Goal: Task Accomplishment & Management: Manage account settings

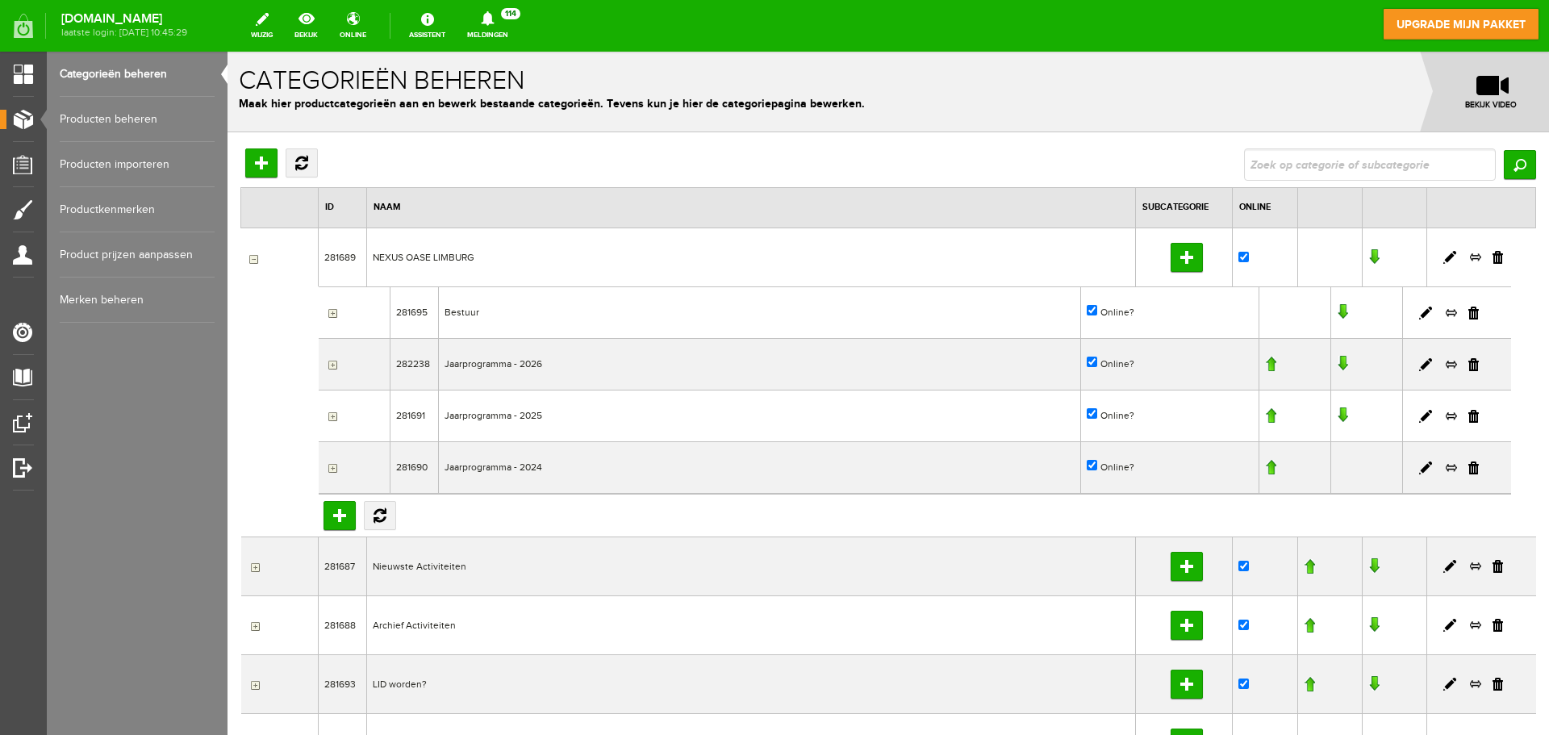
click at [103, 121] on link "Producten beheren" at bounding box center [137, 119] width 155 height 45
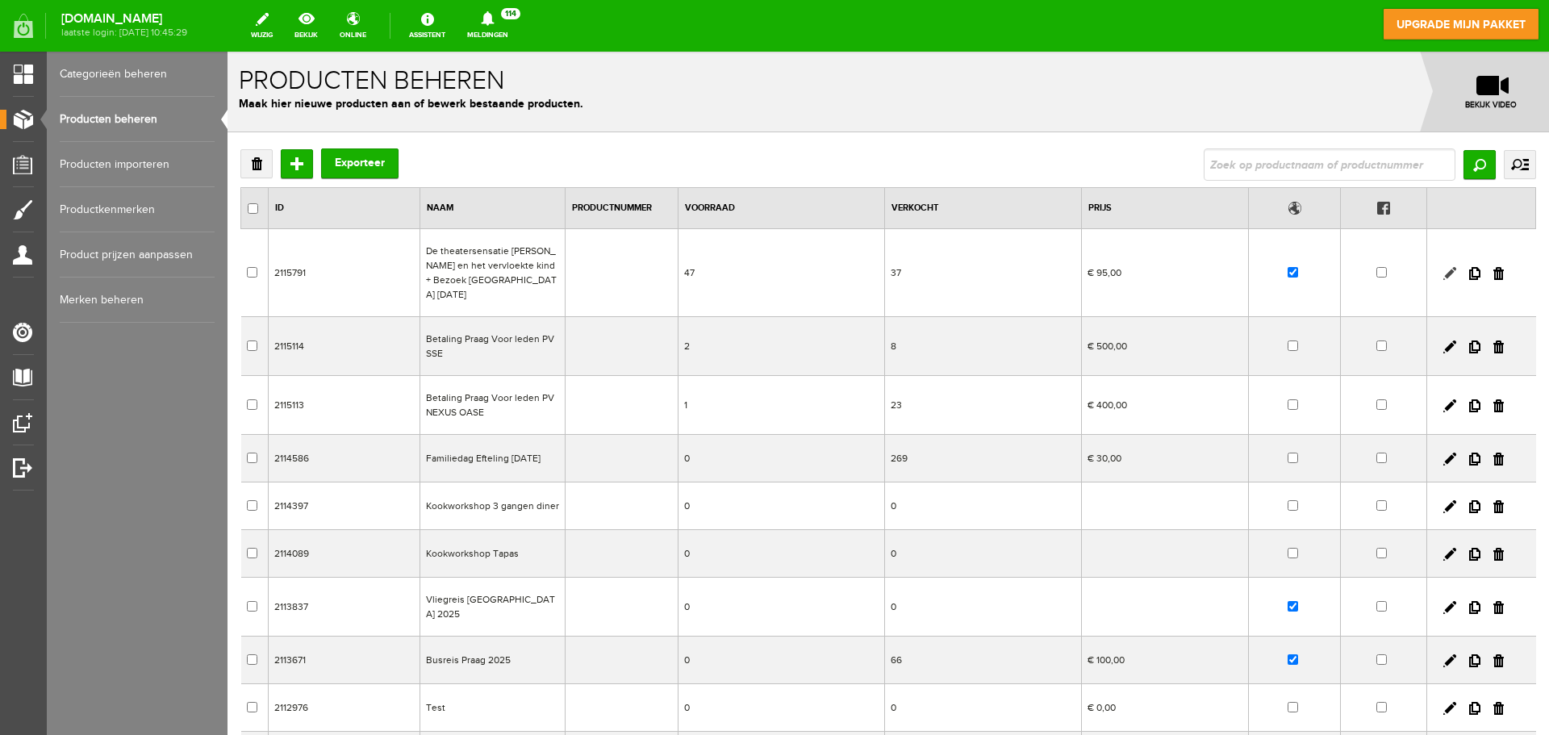
click at [1444, 267] on link at bounding box center [1450, 273] width 13 height 13
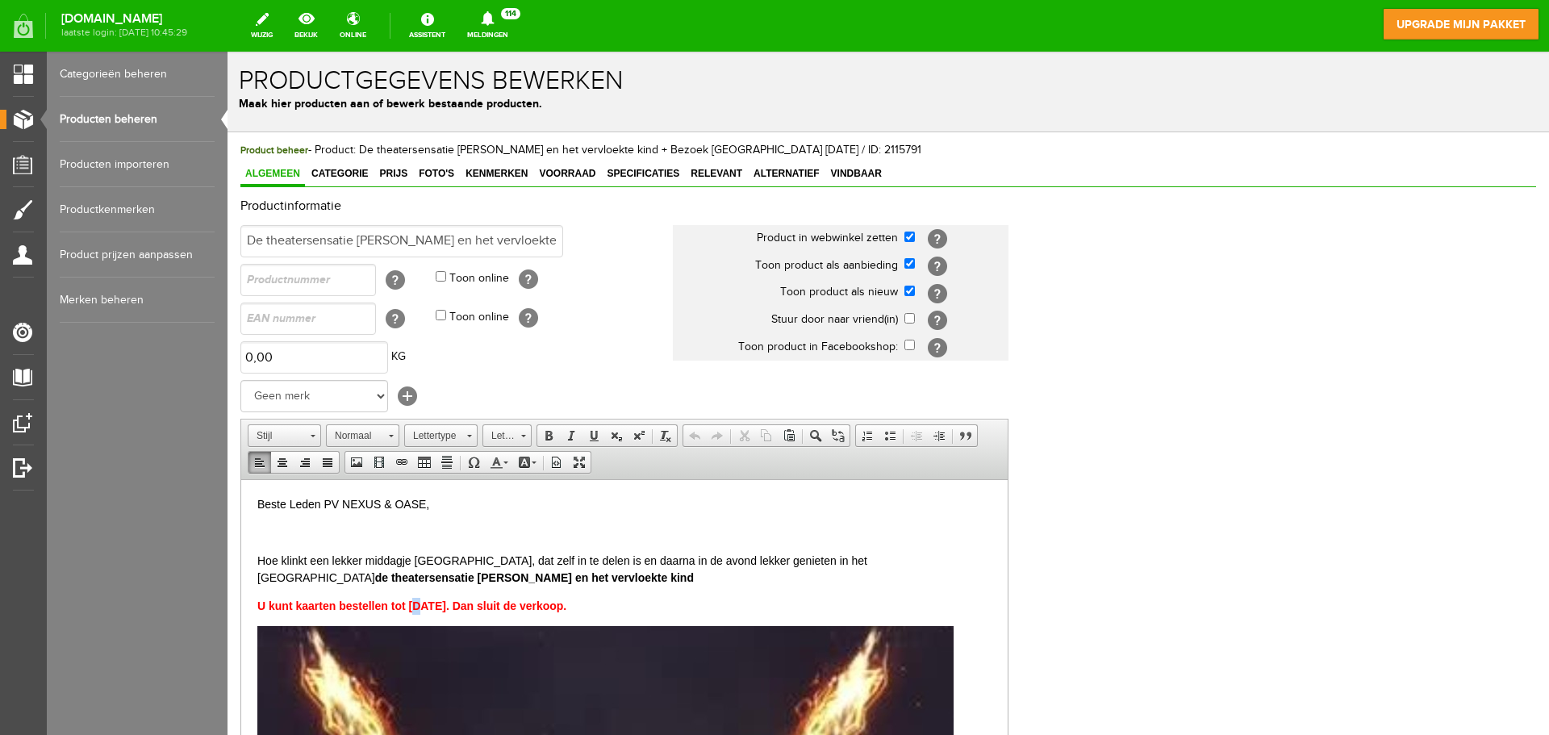
click at [417, 606] on strong "U kunt kaarten bestellen tot [DATE]. Dan sluit de verkoop." at bounding box center [411, 605] width 309 height 13
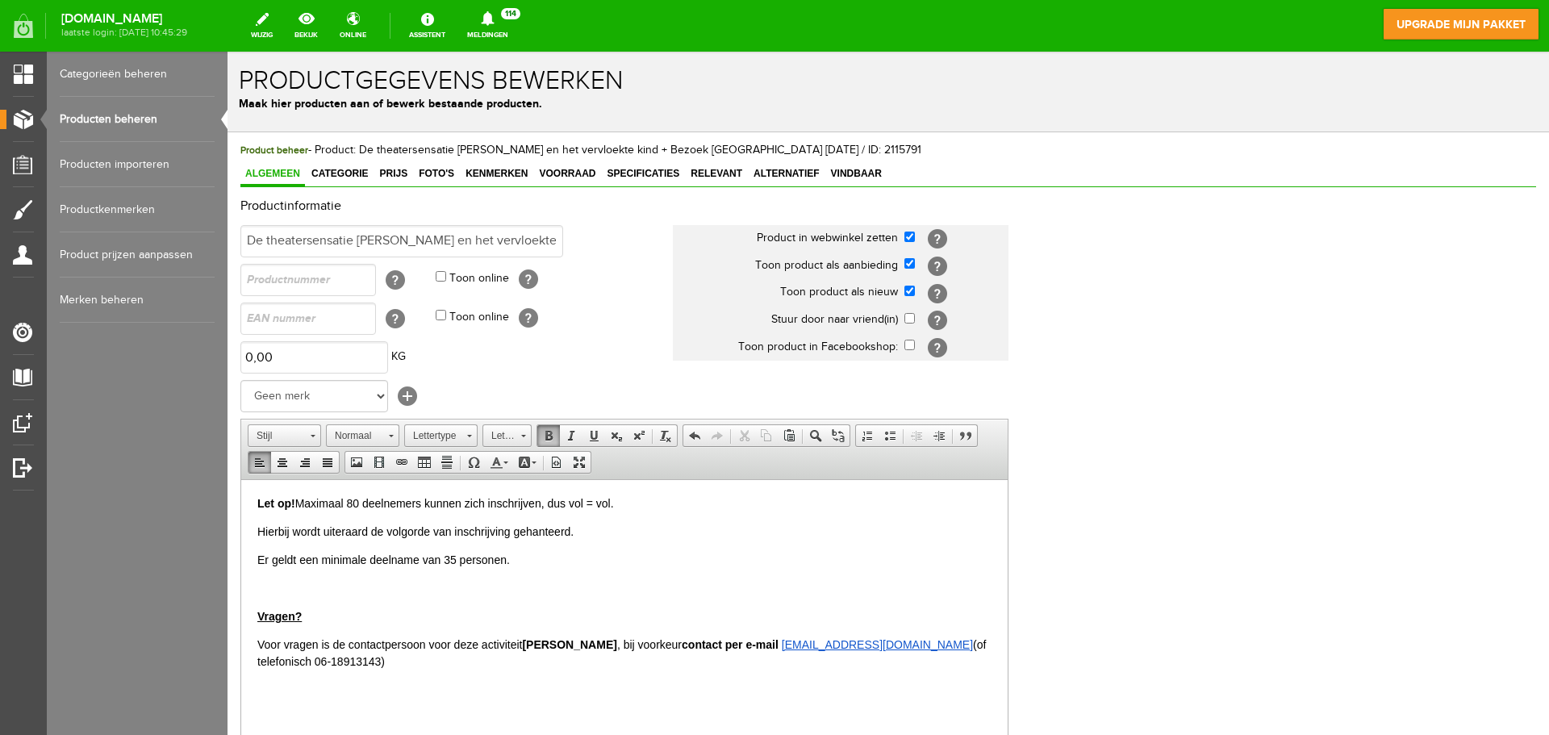
scroll to position [319, 0]
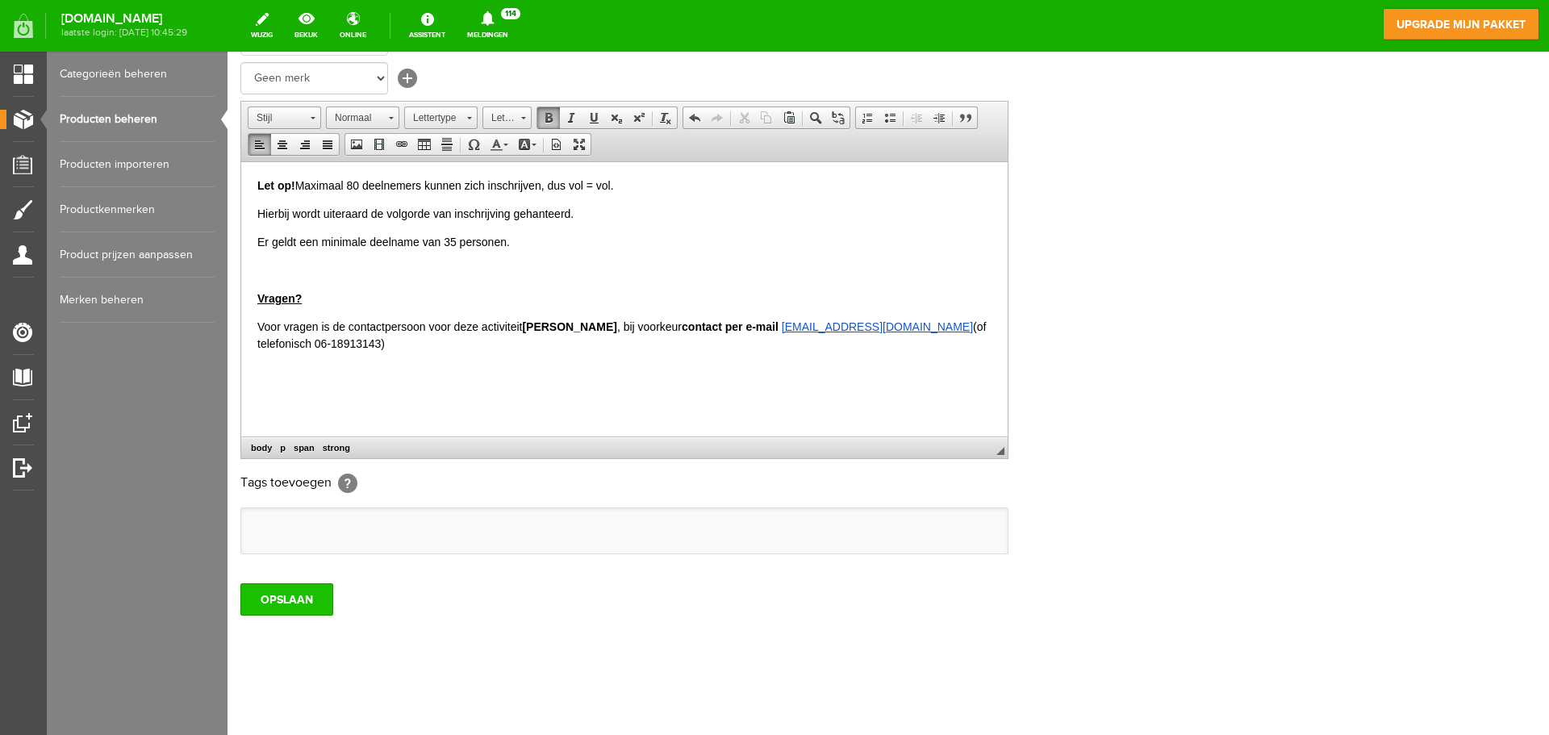
click at [290, 597] on input "OPSLAAN" at bounding box center [286, 599] width 93 height 32
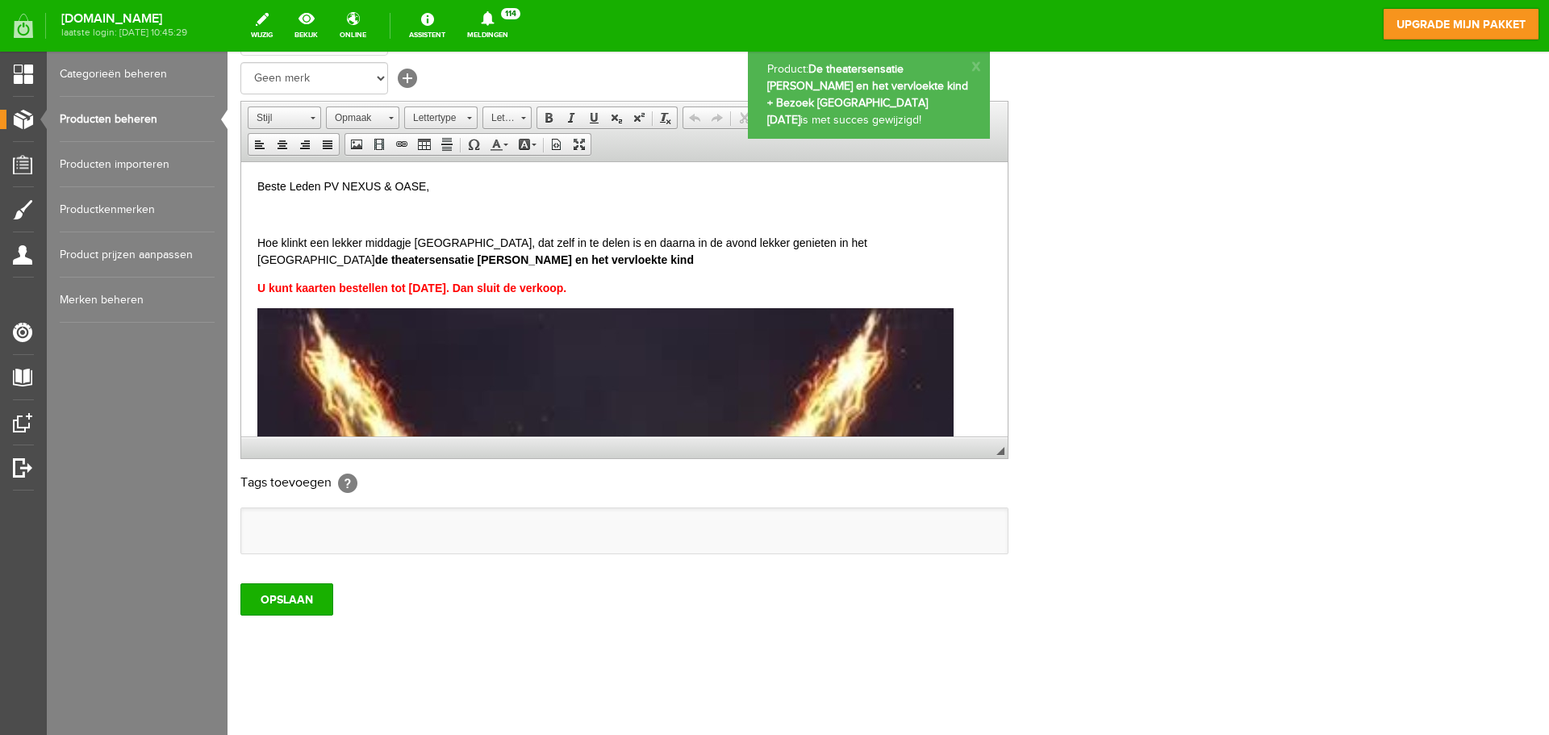
scroll to position [0, 0]
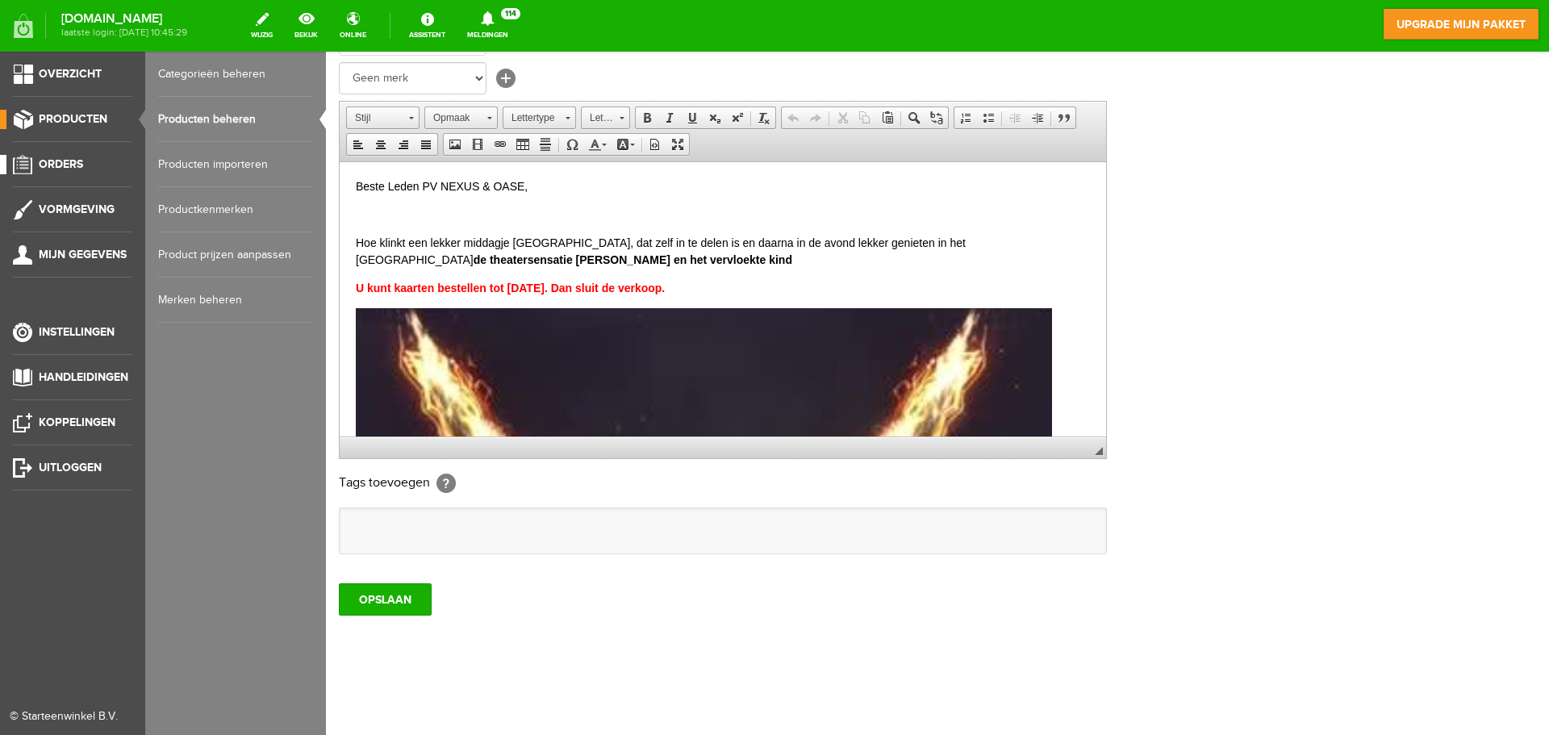
click at [52, 167] on span "Orders" at bounding box center [61, 164] width 44 height 14
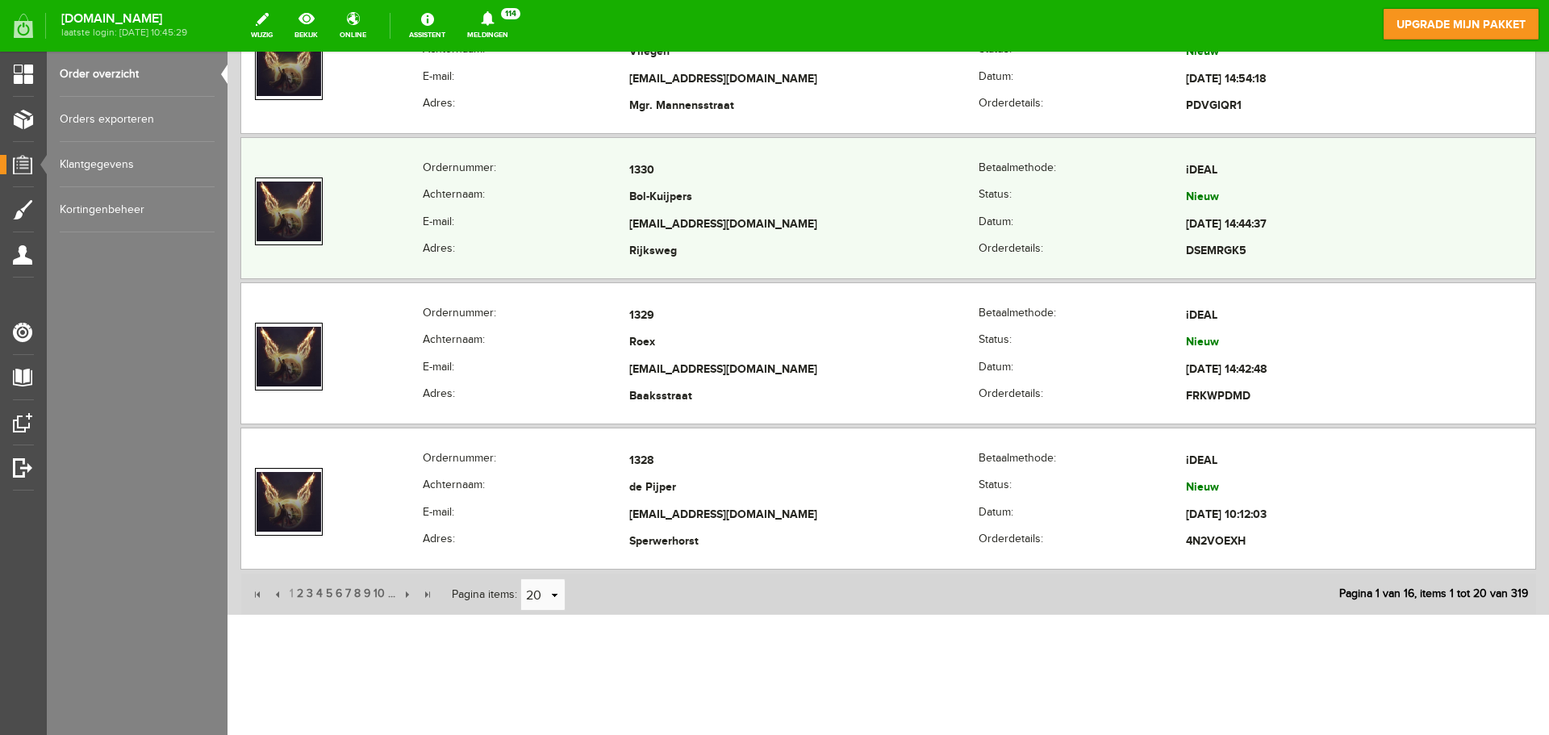
scroll to position [2748, 0]
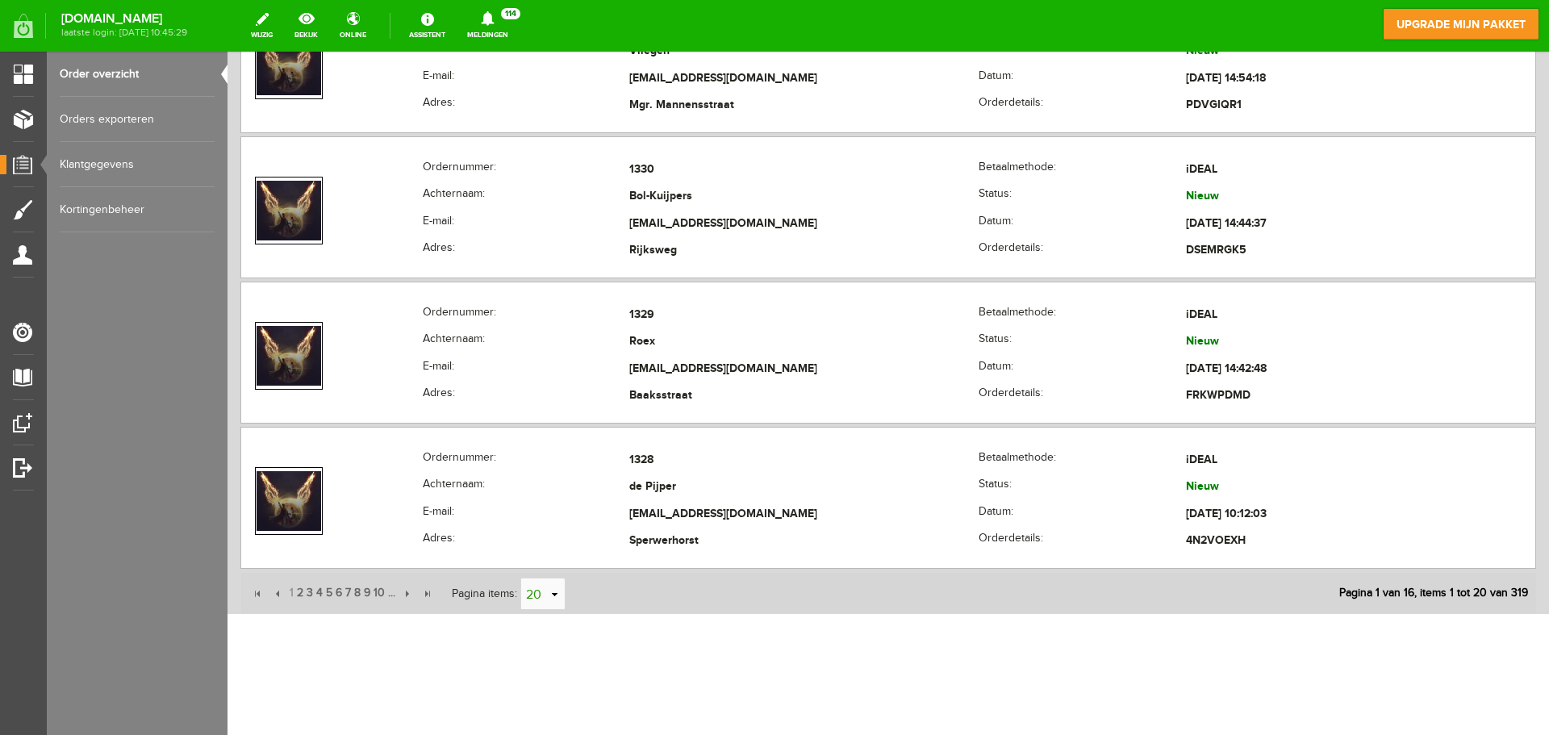
click at [554, 594] on link "select" at bounding box center [554, 594] width 13 height 31
click at [545, 556] on li "50" at bounding box center [544, 563] width 44 height 27
type input "50"
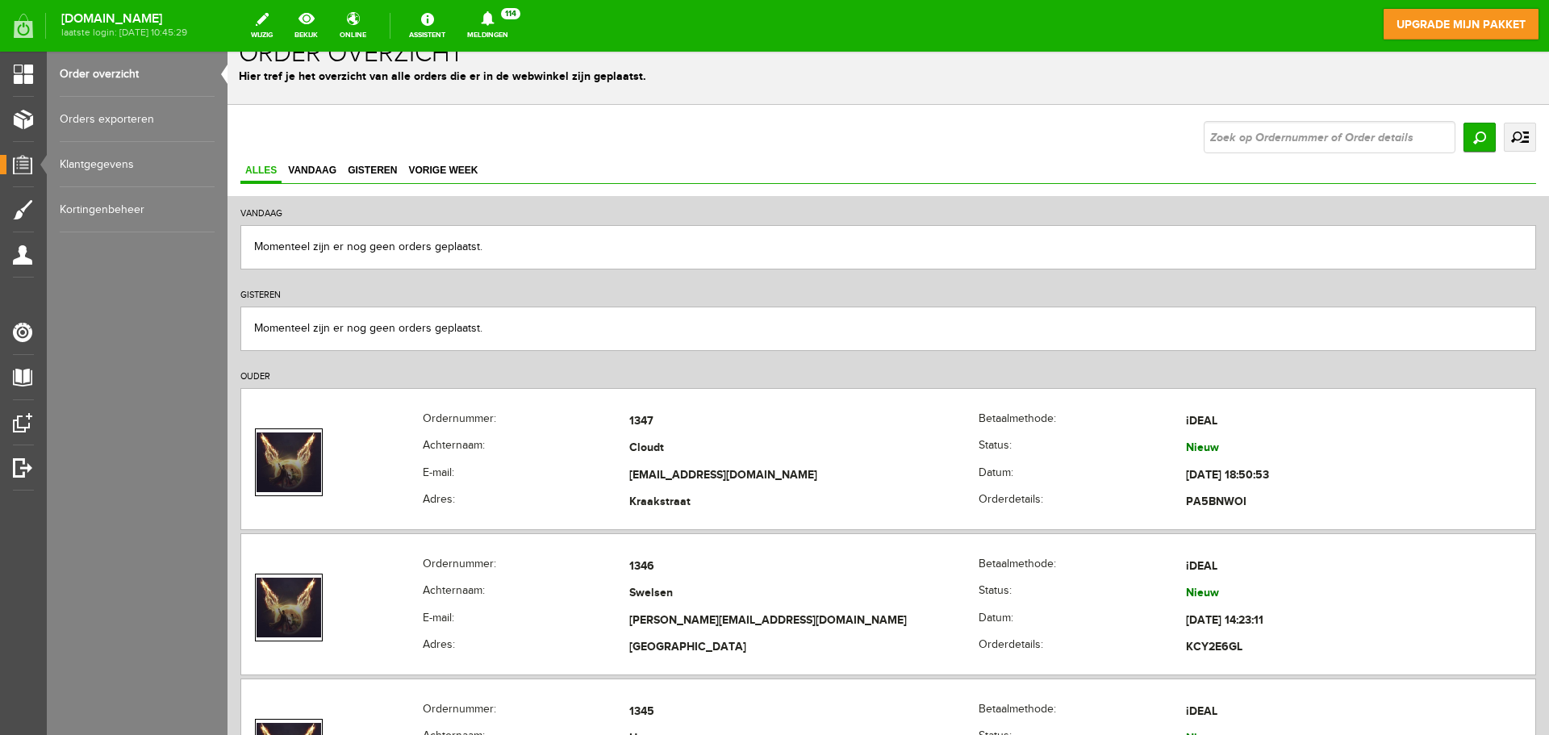
scroll to position [0, 0]
